Goal: Navigation & Orientation: Understand site structure

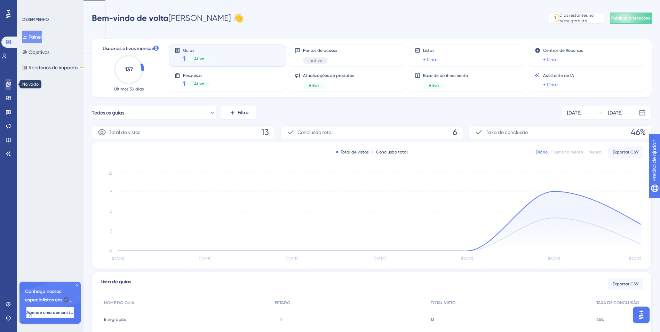
click at [10, 86] on icon at bounding box center [9, 84] width 6 height 6
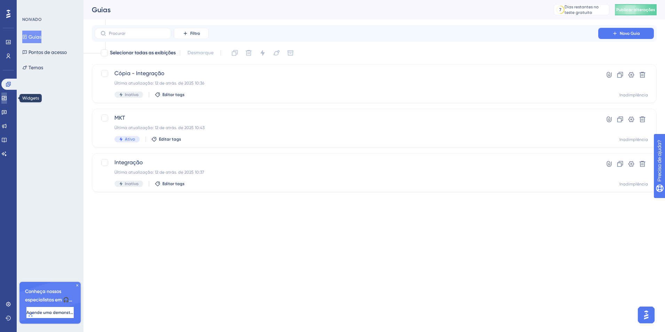
click at [6, 96] on icon at bounding box center [4, 98] width 5 height 4
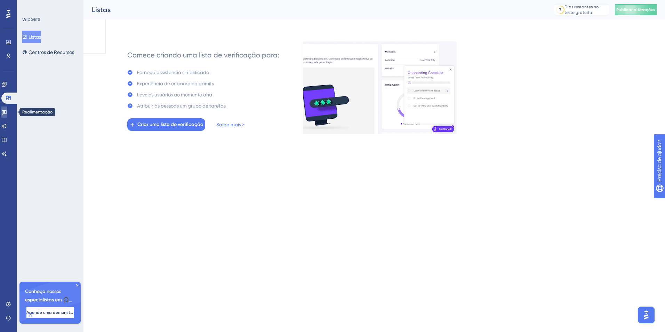
click at [7, 110] on icon at bounding box center [4, 112] width 6 height 6
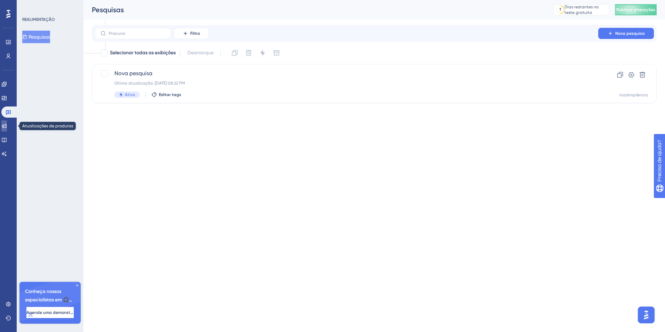
click at [7, 123] on link at bounding box center [4, 125] width 6 height 11
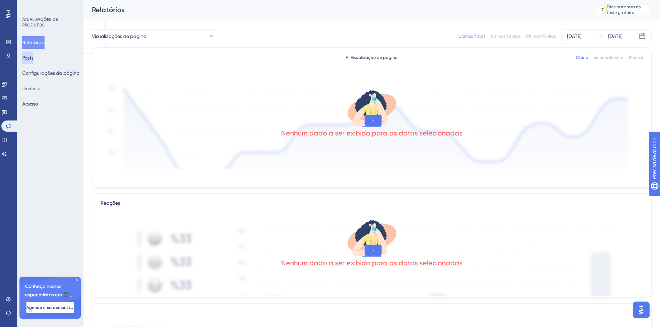
click at [33, 60] on button "Posts" at bounding box center [27, 57] width 11 height 13
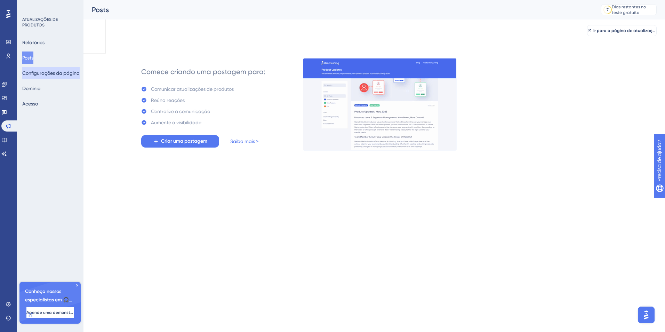
click at [39, 77] on button "Configurações da página" at bounding box center [50, 73] width 57 height 13
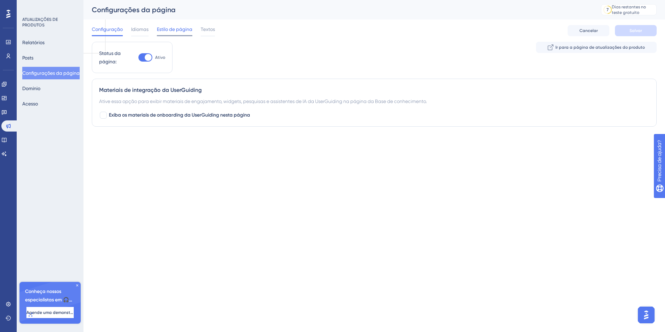
drag, startPoint x: 138, startPoint y: 27, endPoint x: 165, endPoint y: 25, distance: 26.5
click at [138, 27] on span "Idiomas" at bounding box center [139, 29] width 17 height 8
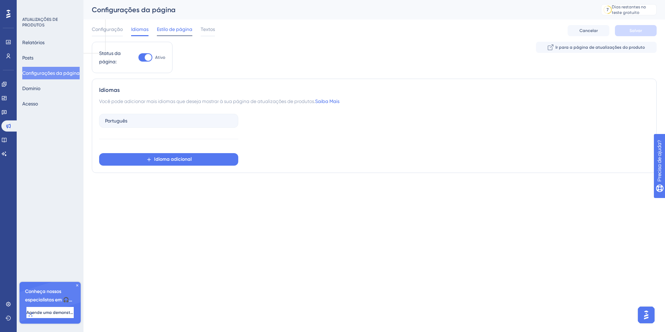
click at [182, 29] on span "Estilo de página" at bounding box center [174, 29] width 35 height 8
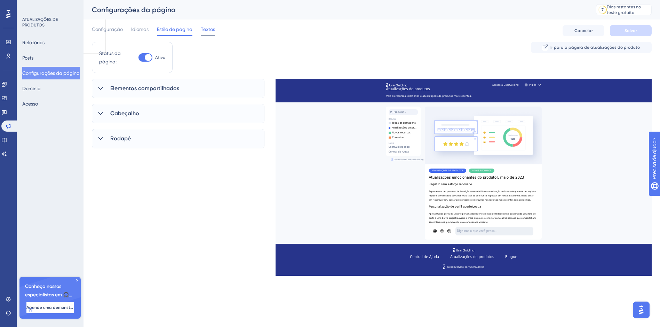
click at [213, 31] on span "Textos" at bounding box center [208, 29] width 14 height 8
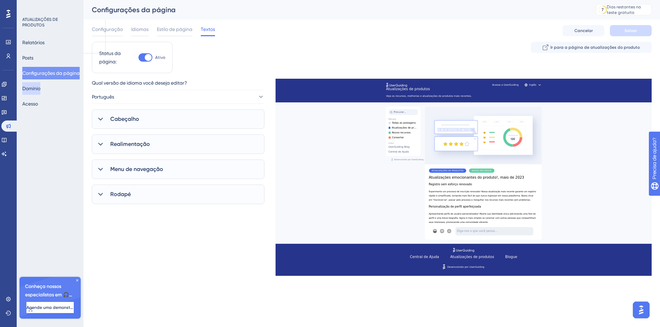
click at [39, 83] on button "Domínio" at bounding box center [31, 88] width 18 height 13
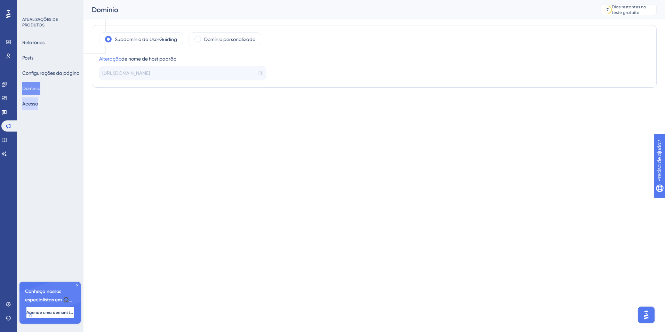
click at [30, 105] on button "Acesso" at bounding box center [30, 103] width 16 height 13
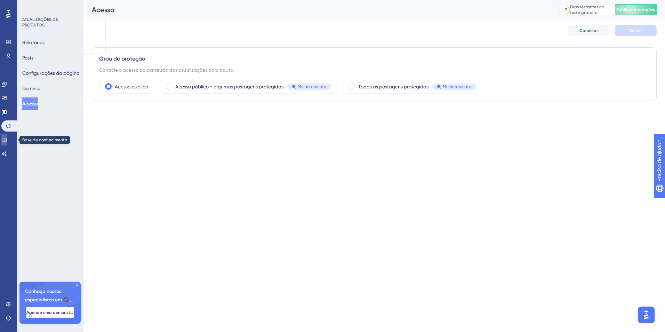
click at [7, 138] on icon at bounding box center [4, 140] width 6 height 6
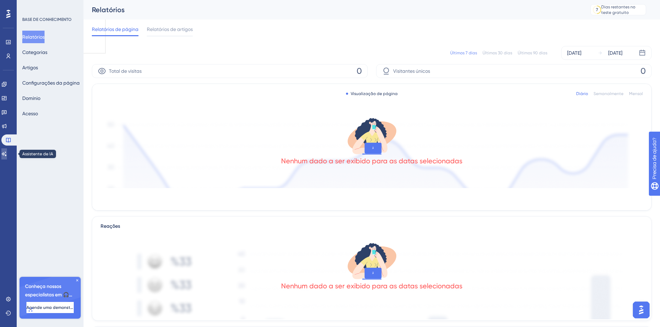
click at [7, 153] on icon at bounding box center [4, 153] width 5 height 5
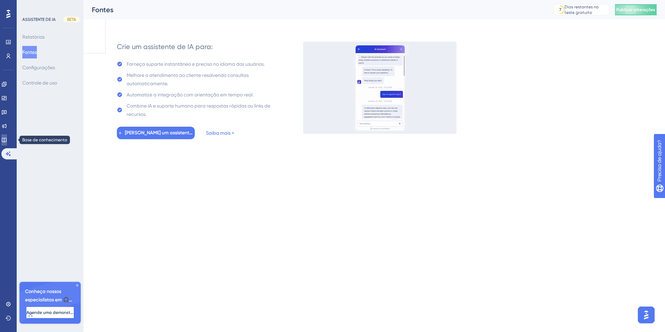
click at [7, 139] on icon at bounding box center [4, 140] width 6 height 6
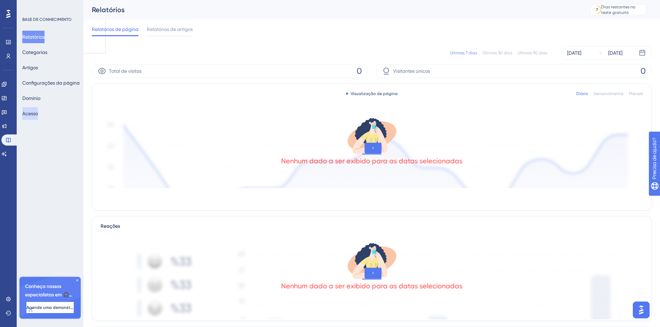
click at [32, 110] on button "Acesso" at bounding box center [30, 113] width 16 height 13
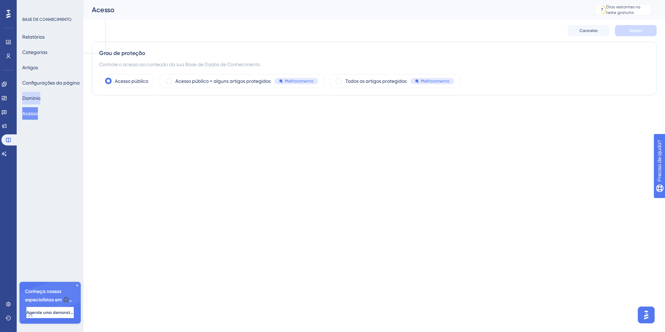
click at [34, 103] on button "Domínio" at bounding box center [31, 98] width 18 height 13
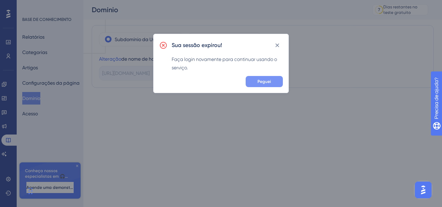
click at [274, 83] on button "Peguei" at bounding box center [264, 81] width 37 height 11
